Goal: Navigation & Orientation: Go to known website

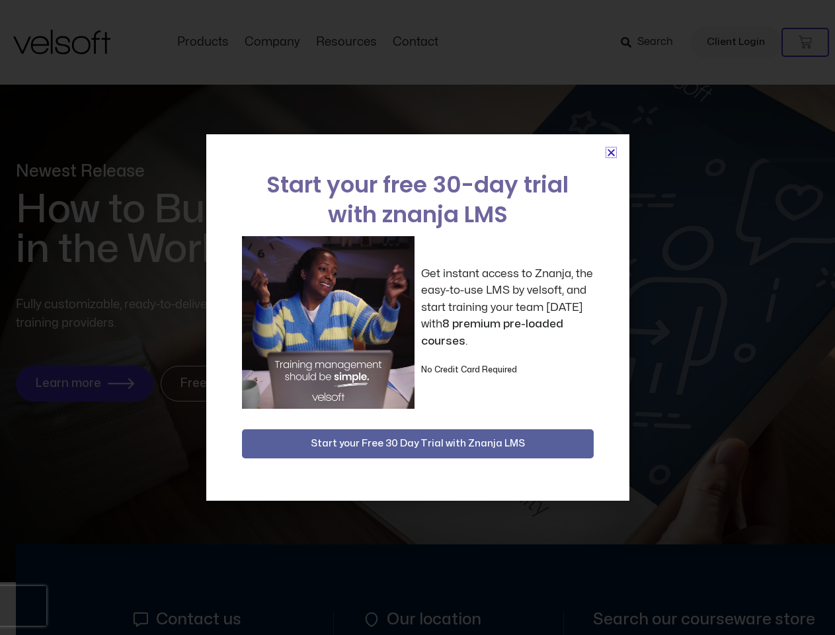
scroll to position [6390, 0]
